Goal: Communication & Community: Connect with others

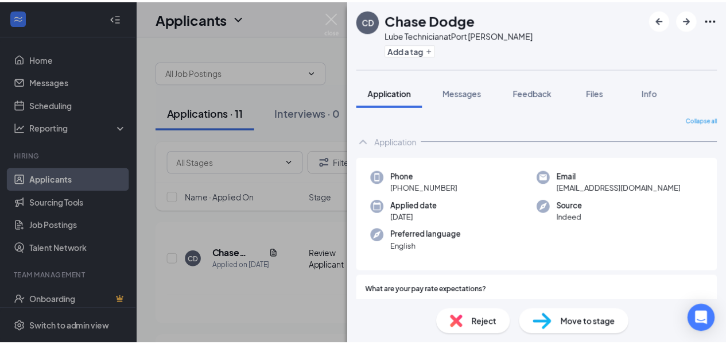
scroll to position [975, 0]
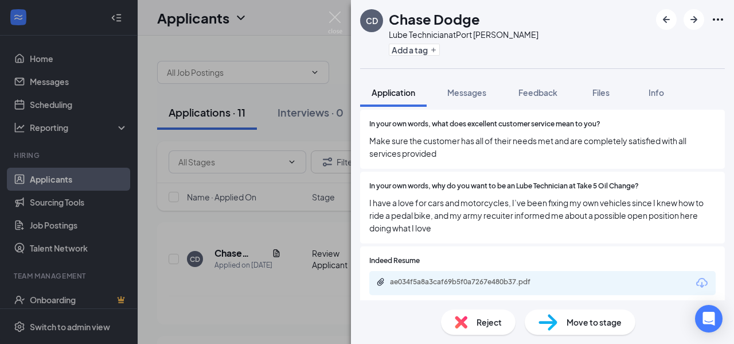
click at [70, 78] on div "[PERSON_NAME] Dodge Lube Technician at [GEOGRAPHIC_DATA][PERSON_NAME] Add a tag…" at bounding box center [367, 172] width 734 height 344
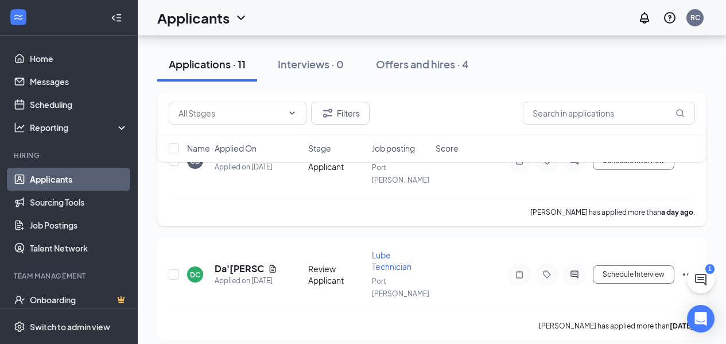
scroll to position [115, 0]
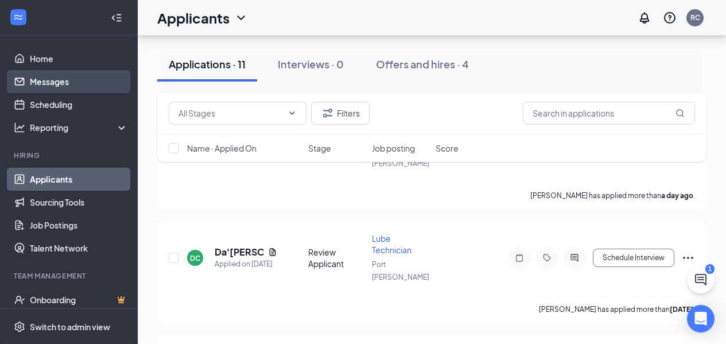
click at [56, 84] on link "Messages" at bounding box center [79, 81] width 98 height 23
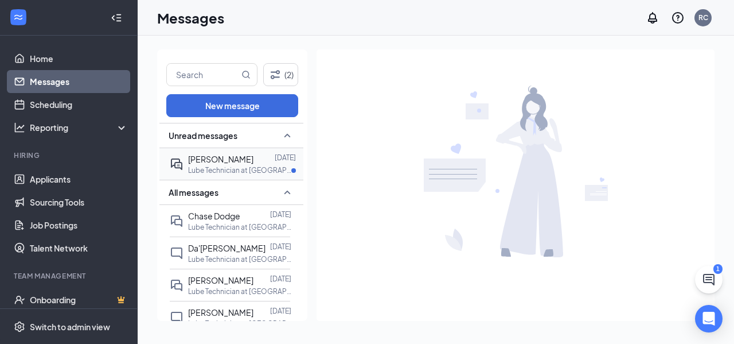
click at [239, 165] on p "Lube Technician at [GEOGRAPHIC_DATA][PERSON_NAME]" at bounding box center [239, 170] width 103 height 10
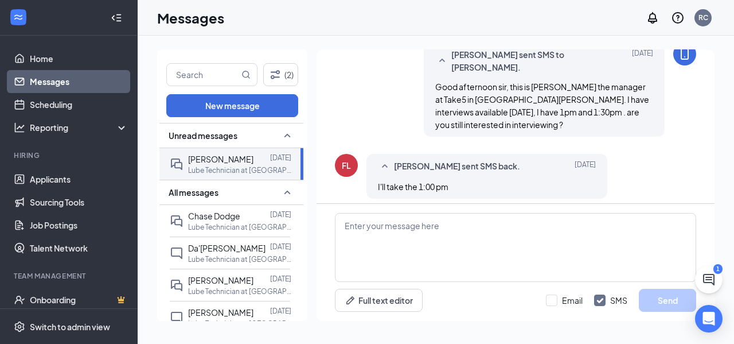
scroll to position [194, 0]
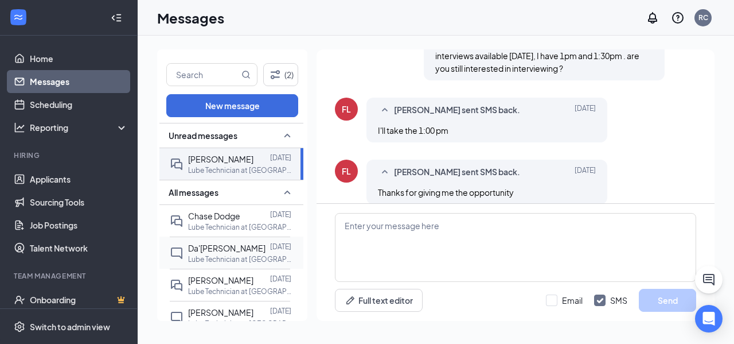
click at [206, 252] on span "Da'[PERSON_NAME]" at bounding box center [226, 248] width 77 height 10
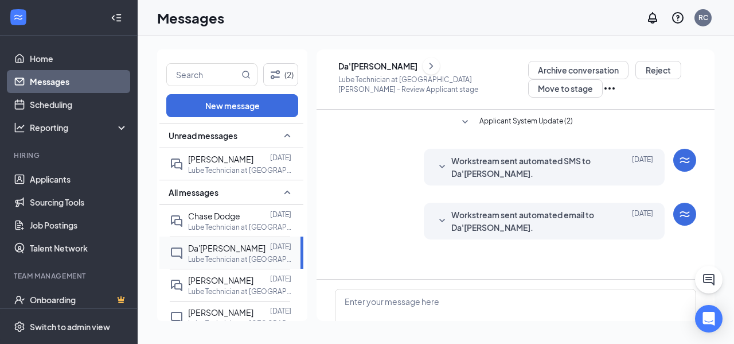
scroll to position [76, 0]
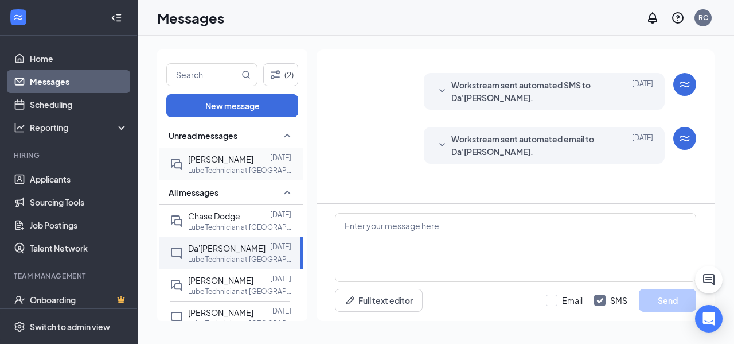
click at [210, 157] on span "[PERSON_NAME]" at bounding box center [220, 159] width 65 height 10
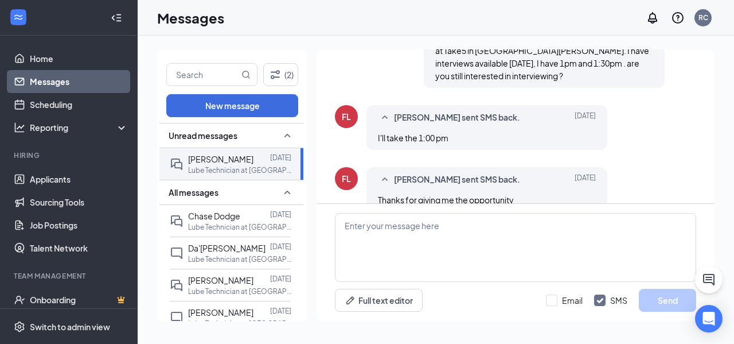
scroll to position [194, 0]
